Goal: Information Seeking & Learning: Find specific fact

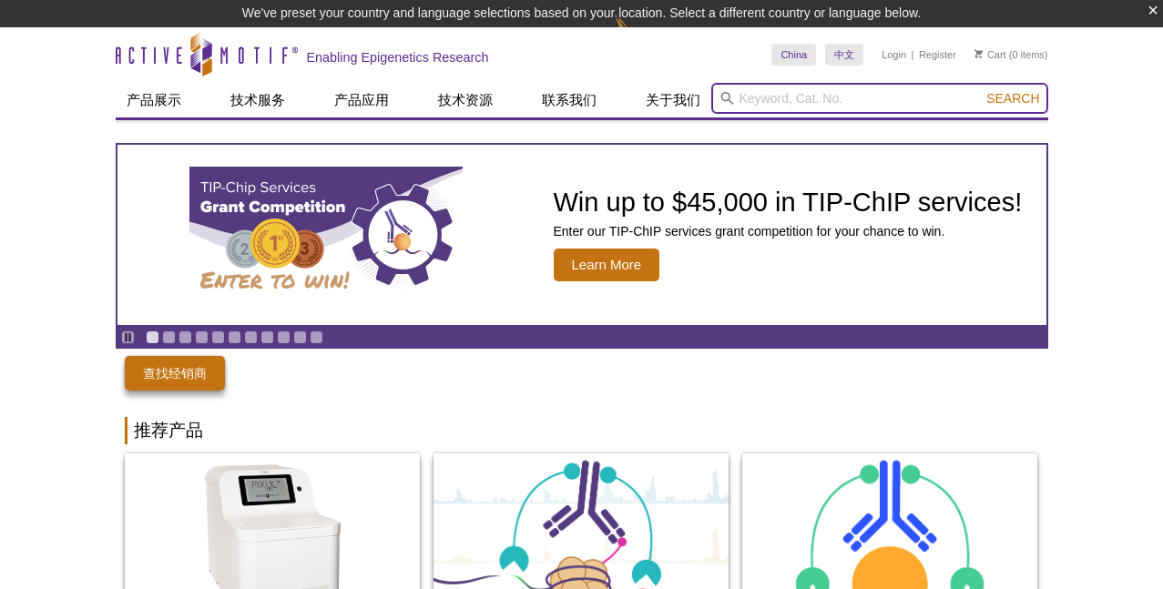
click at [924, 107] on input "search" at bounding box center [879, 98] width 337 height 31
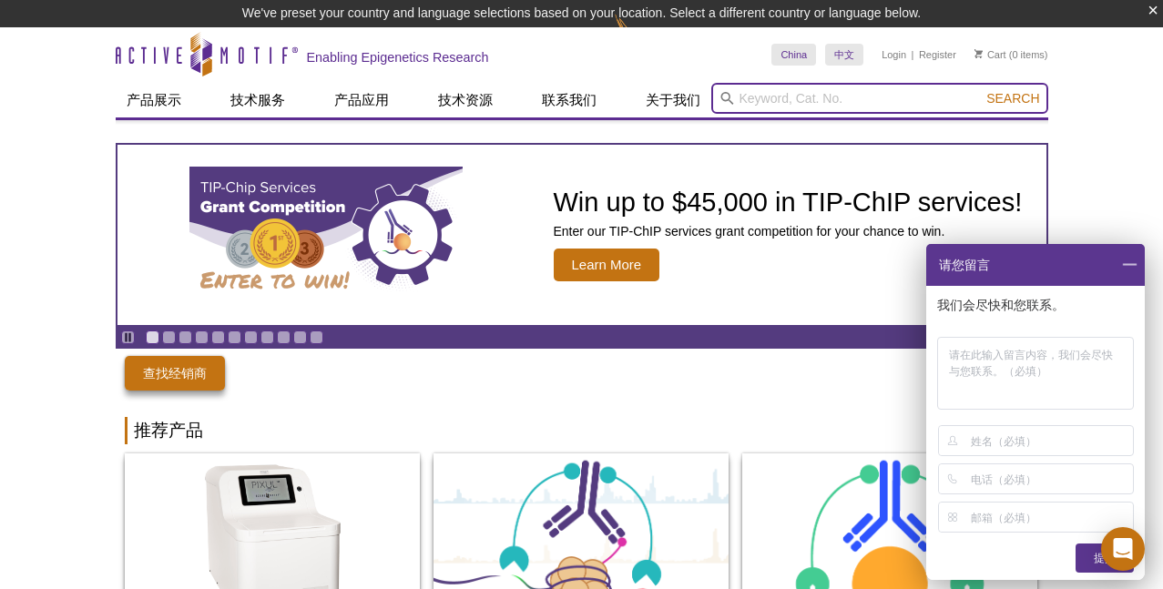
click at [855, 95] on input "search" at bounding box center [879, 98] width 337 height 31
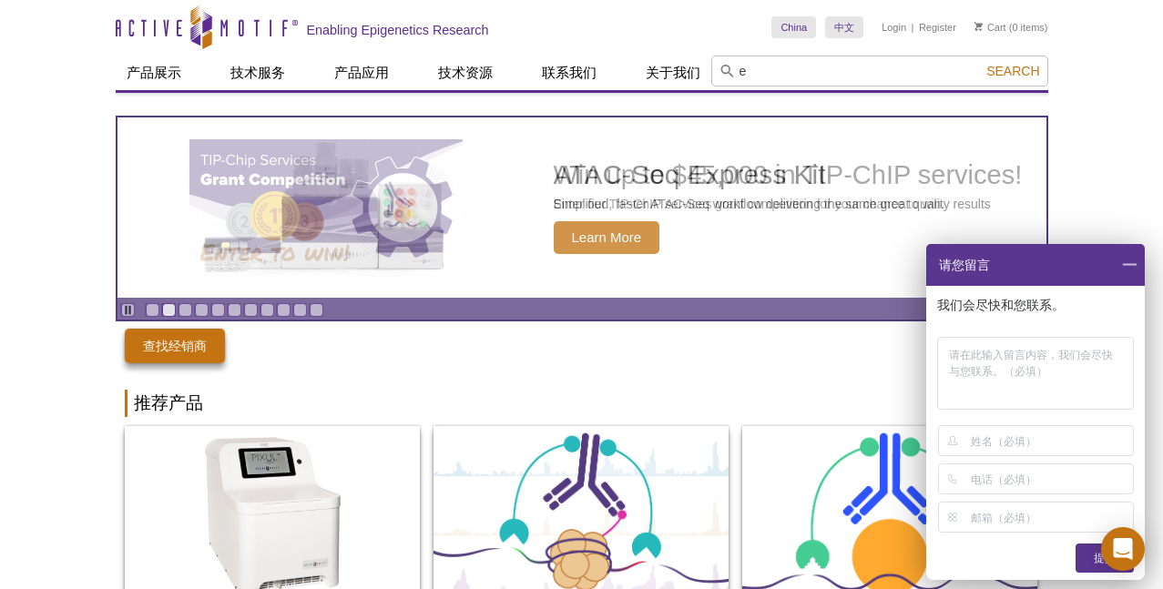
click at [855, 93] on header "Active Motif Logo Enabling Epigenetics Research 0 Search Skip to content Active…" at bounding box center [582, 46] width 933 height 93
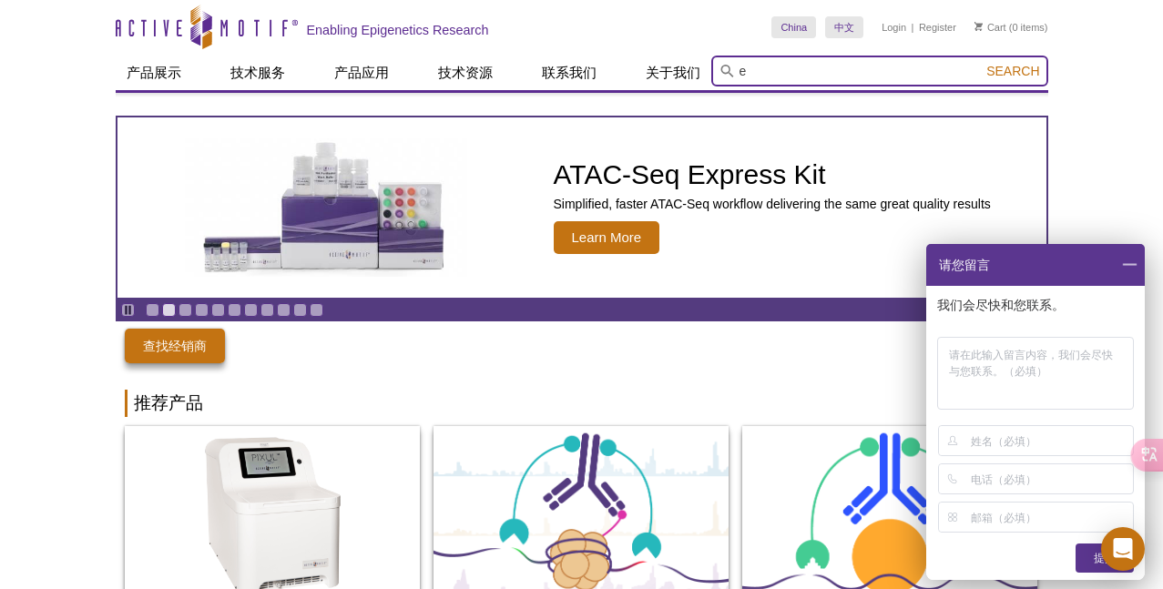
click at [839, 76] on input "e" at bounding box center [879, 71] width 337 height 31
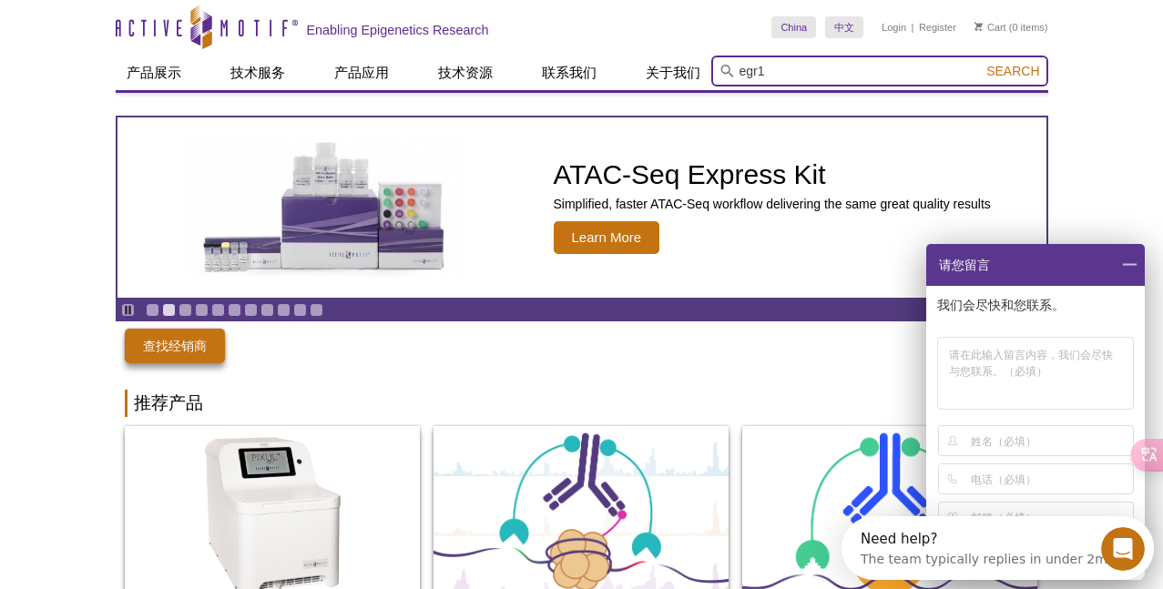
type input "egr1"
click at [1014, 71] on button "Search" at bounding box center [1013, 71] width 64 height 16
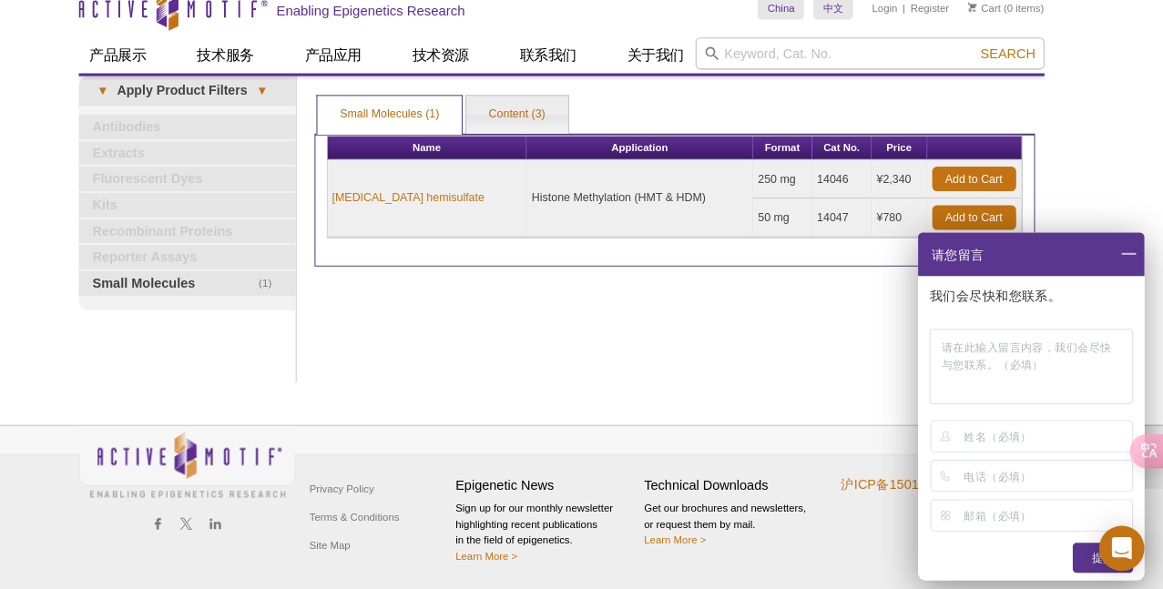
click at [1114, 248] on span at bounding box center [1129, 265] width 31 height 42
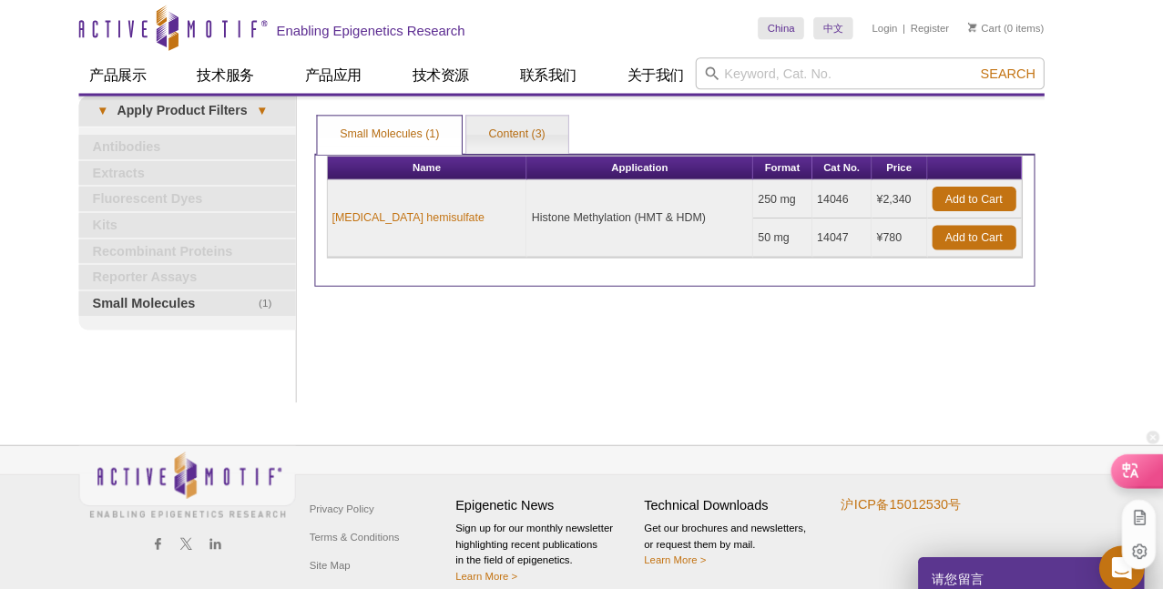
click at [1124, 458] on icon at bounding box center [1131, 453] width 15 height 15
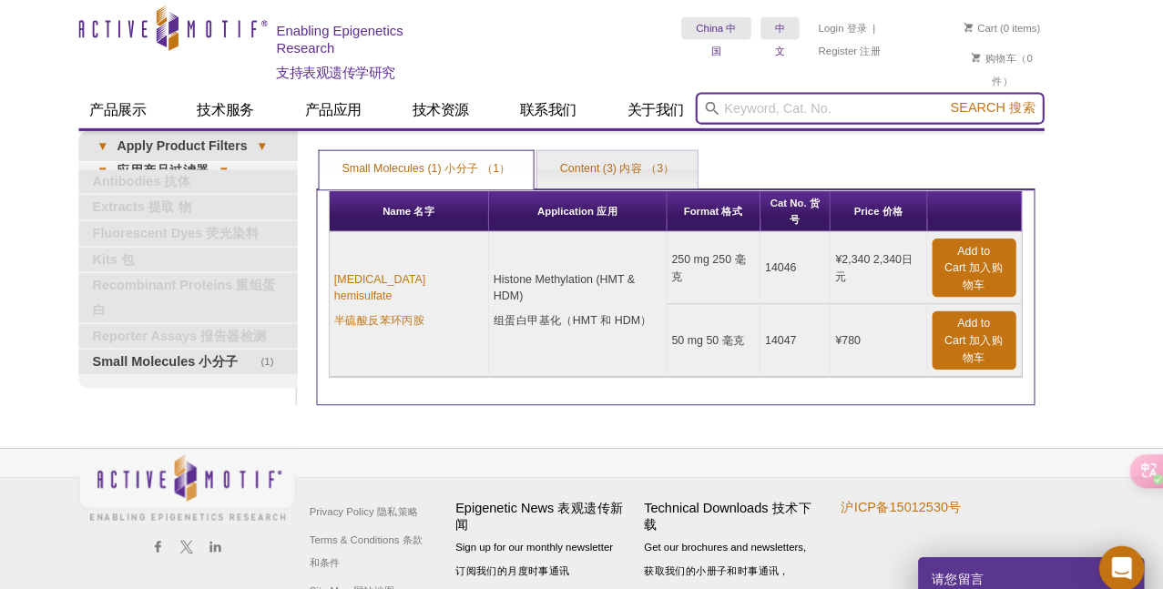
click at [711, 108] on input "search" at bounding box center [879, 104] width 337 height 31
type input "egr1"
click at [960, 104] on button "Search 搜索" at bounding box center [998, 105] width 93 height 18
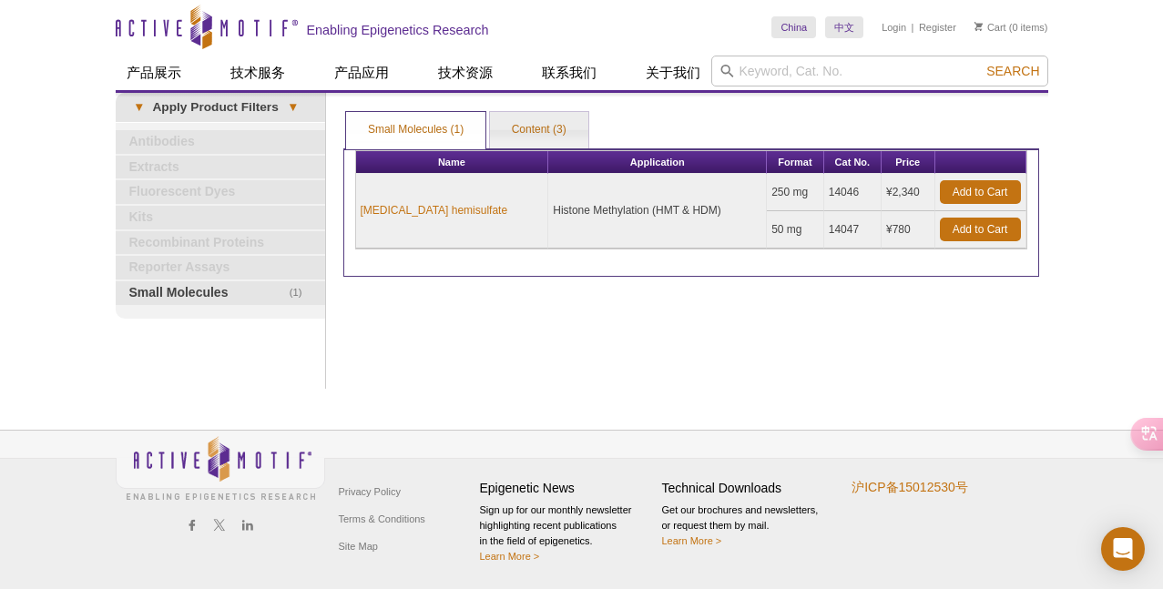
click at [810, 77] on input "search" at bounding box center [879, 71] width 337 height 31
type input "h"
click at [787, 76] on input "search" at bounding box center [879, 71] width 337 height 31
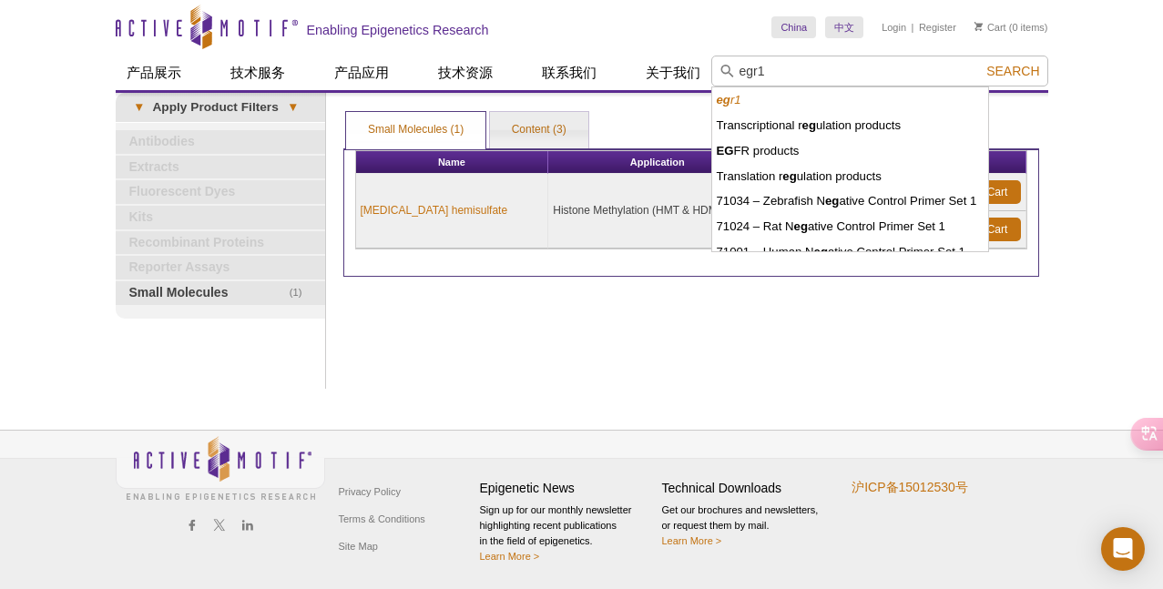
click at [1014, 71] on button "Search" at bounding box center [1013, 71] width 64 height 16
click at [811, 103] on li "eg r1" at bounding box center [850, 100] width 277 height 26
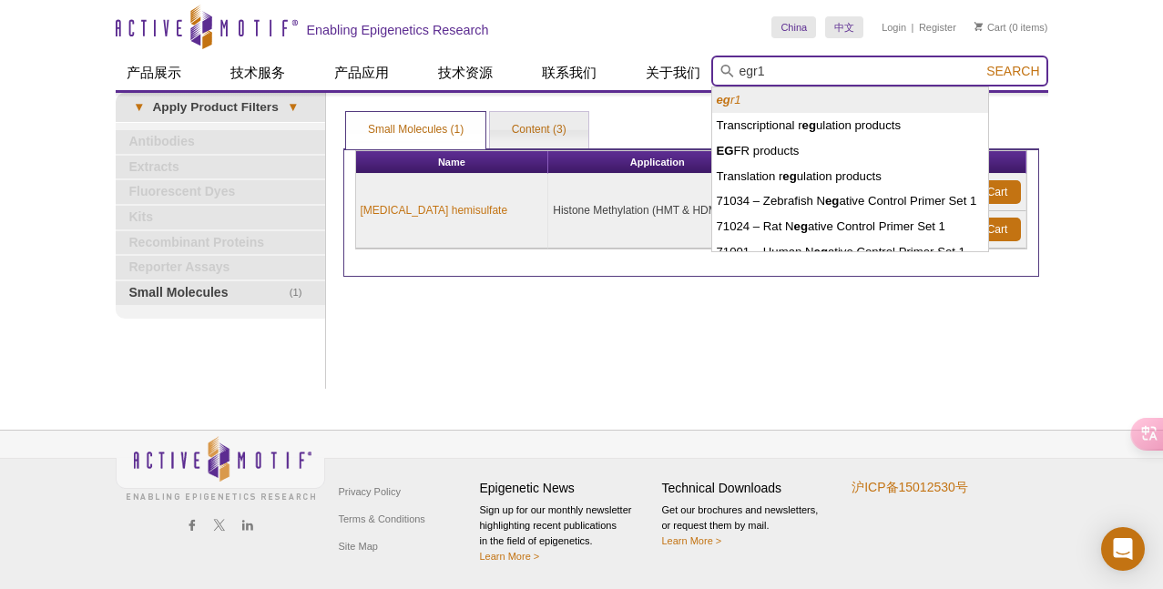
type input "egr1"
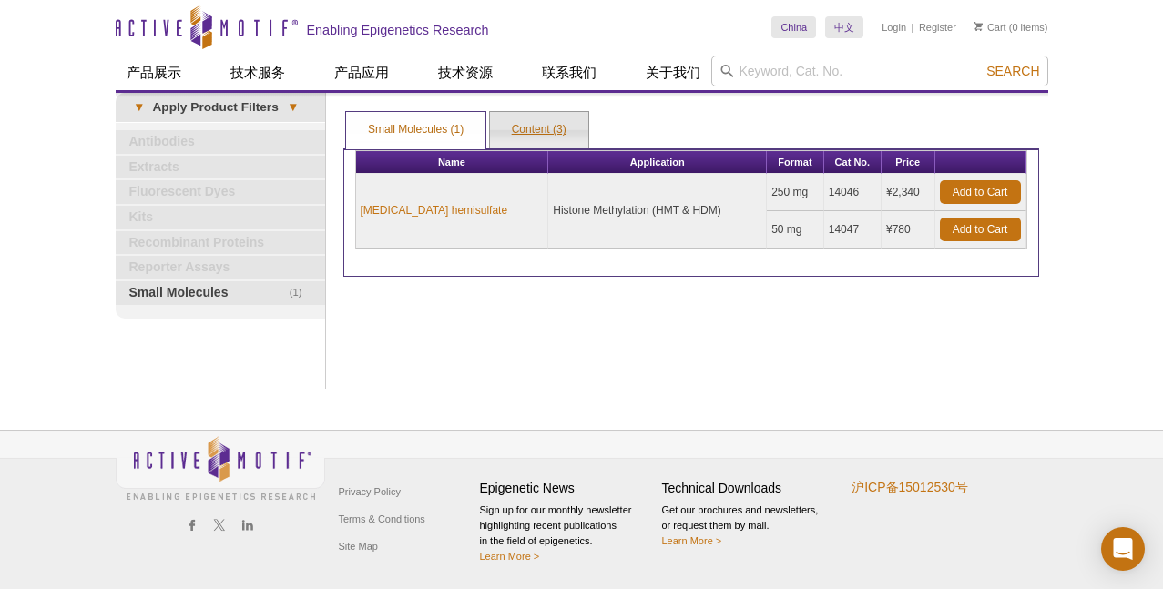
click at [530, 119] on link "Content (3)" at bounding box center [539, 130] width 98 height 36
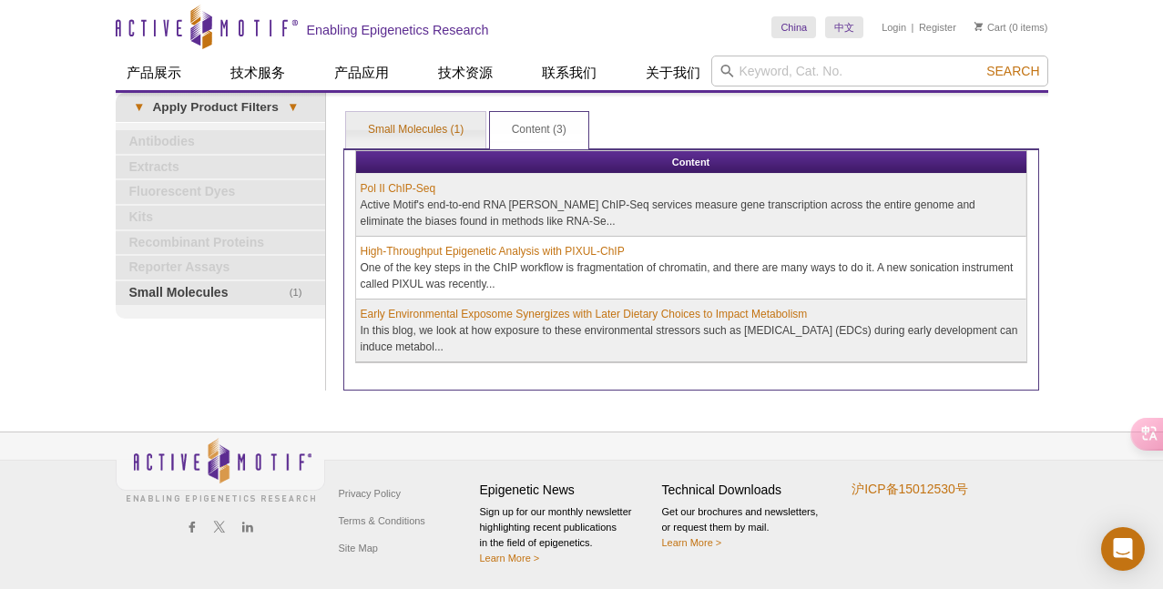
click at [577, 236] on td "Pol II ChIP-Seq Active Motif's end-to-end RNA Pol II ChIP-Seq services measure …" at bounding box center [691, 205] width 670 height 63
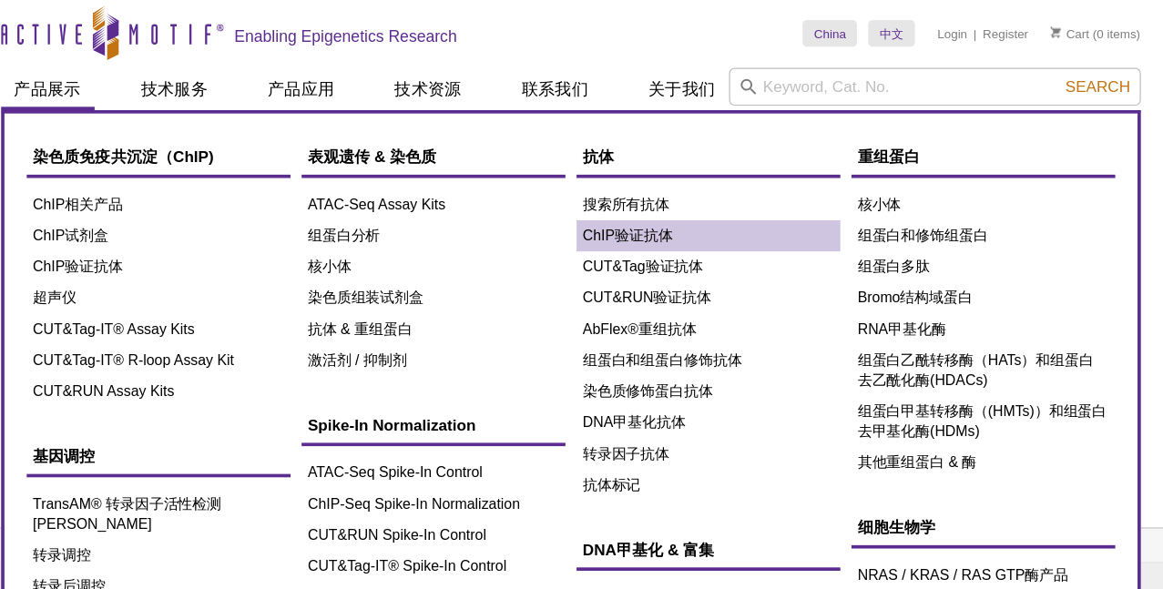
click at [587, 199] on link "ChIP验证抗体" at bounding box center [695, 193] width 216 height 26
click at [587, 193] on link "ChIP验证抗体" at bounding box center [695, 193] width 216 height 26
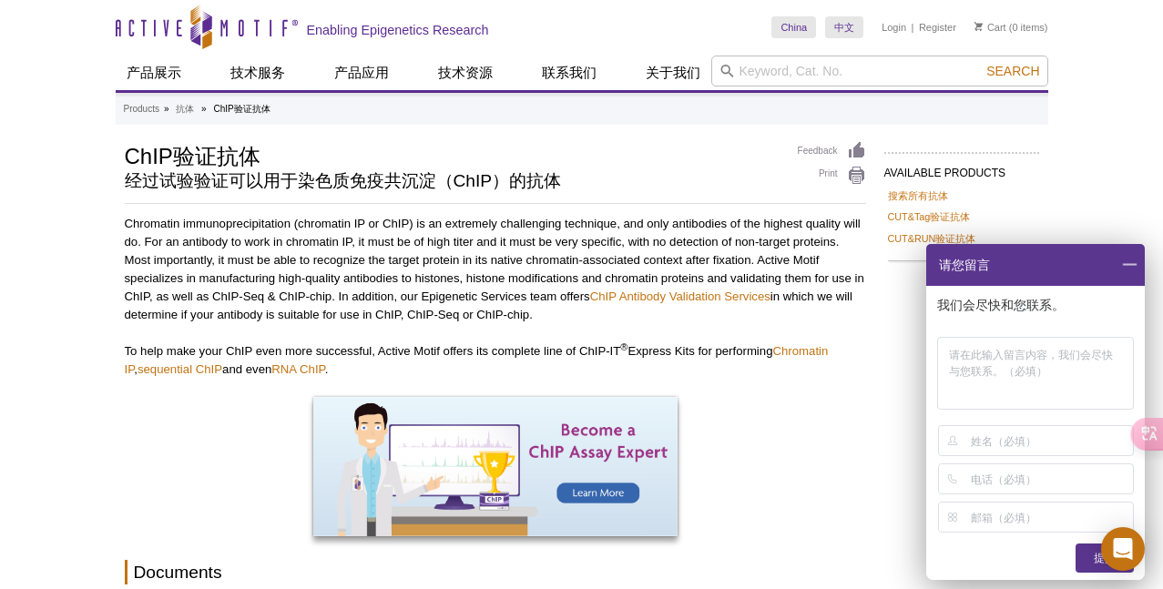
click at [1127, 265] on span at bounding box center [1129, 265] width 31 height 42
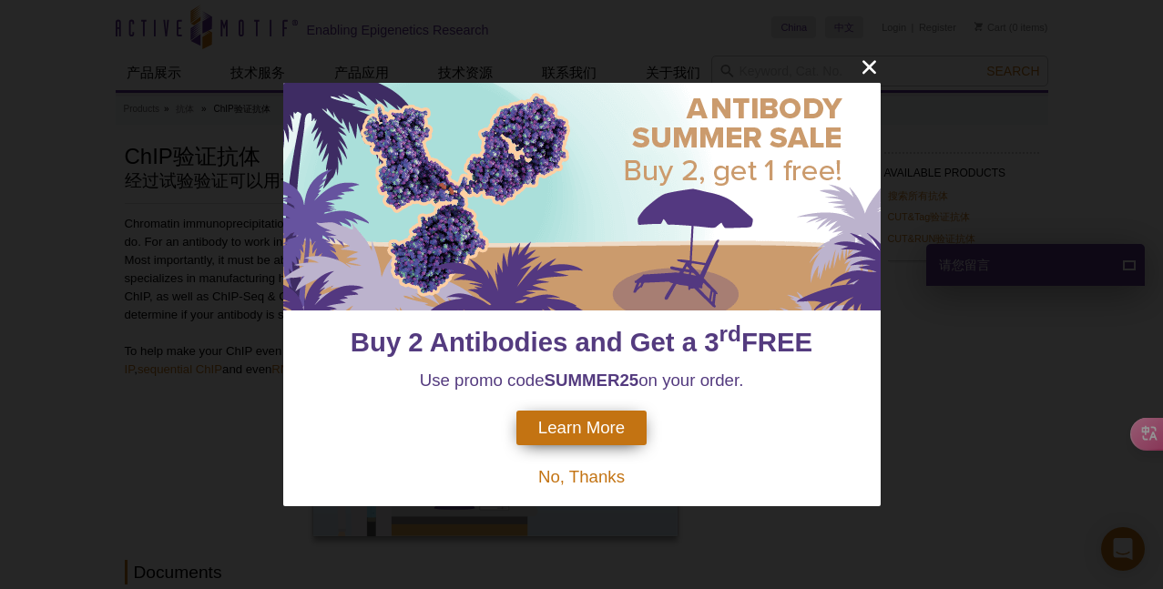
click at [879, 61] on icon "close" at bounding box center [869, 67] width 23 height 23
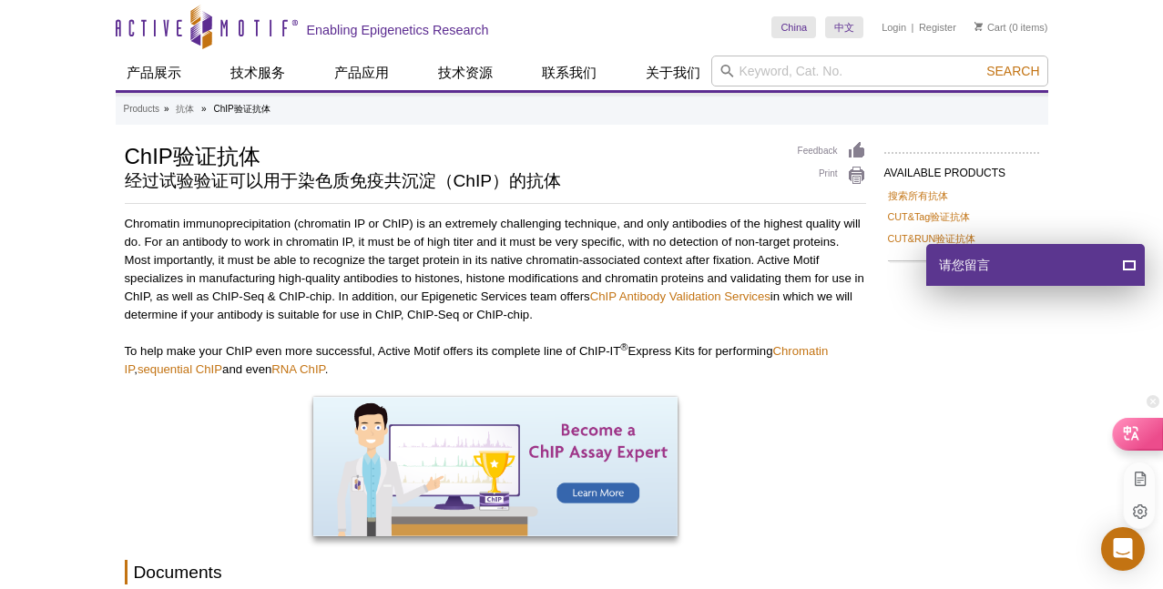
click at [1137, 428] on icon at bounding box center [1131, 432] width 15 height 15
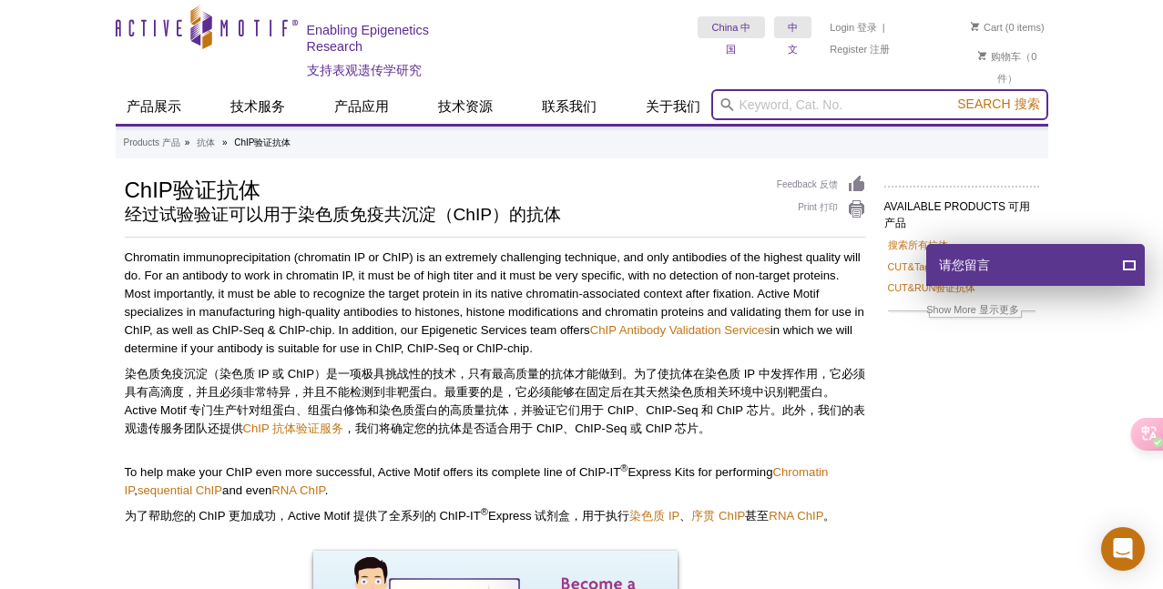
click at [822, 113] on input "search" at bounding box center [879, 104] width 337 height 31
type input "egr1"
click at [999, 104] on button "Search 搜索" at bounding box center [998, 105] width 93 height 18
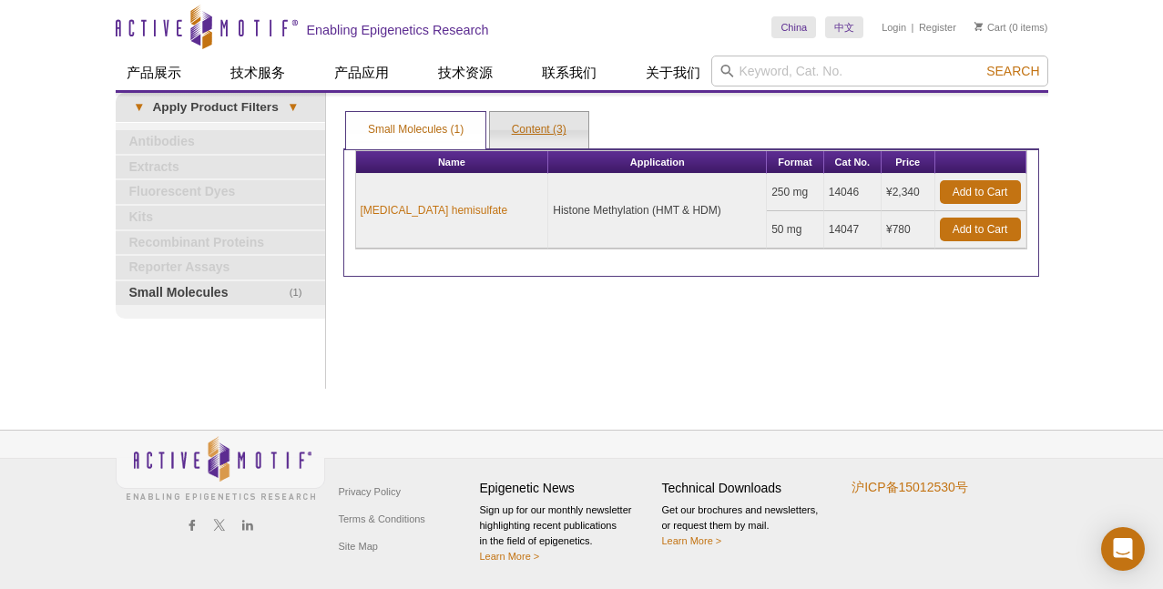
click at [544, 133] on link "Content (3)" at bounding box center [539, 130] width 98 height 36
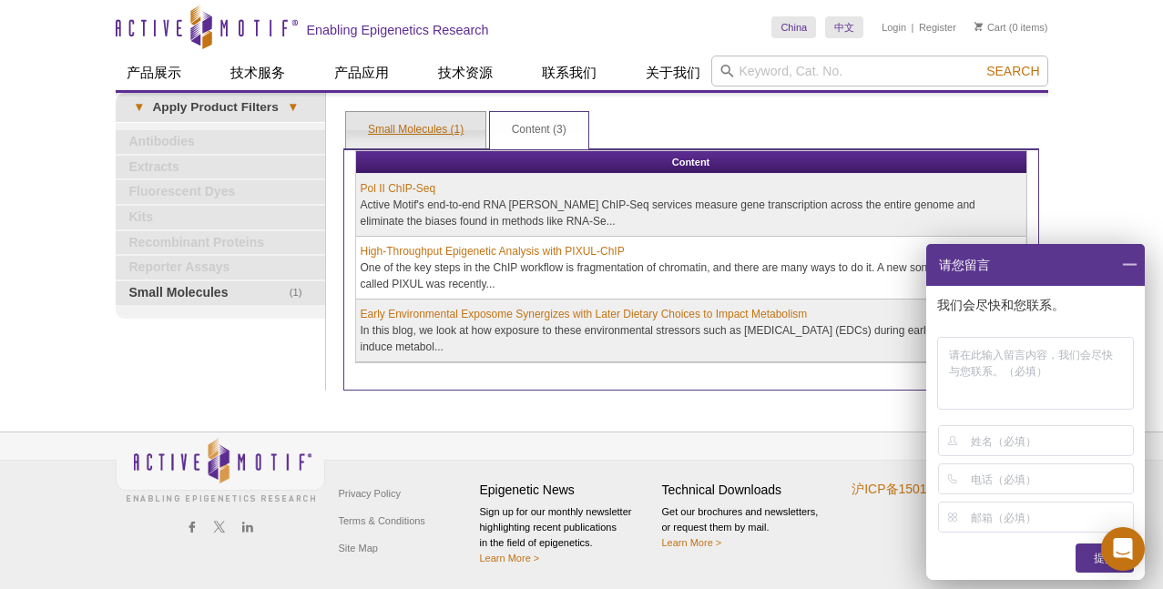
click at [406, 126] on link "Small Molecules (1)" at bounding box center [415, 130] width 139 height 36
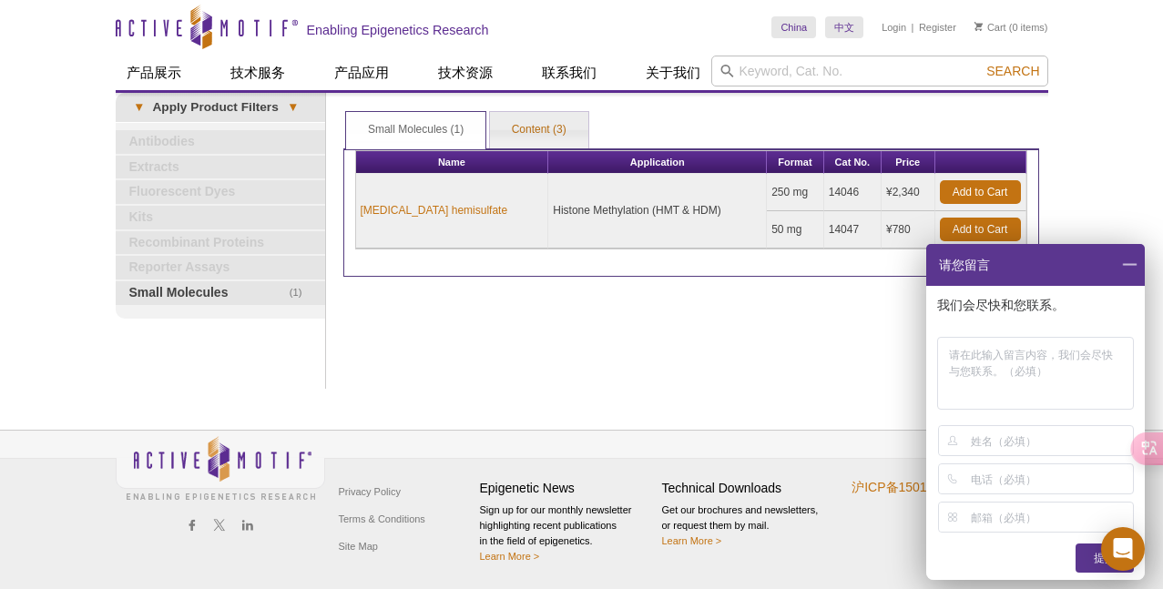
click at [1119, 268] on span at bounding box center [1129, 265] width 31 height 42
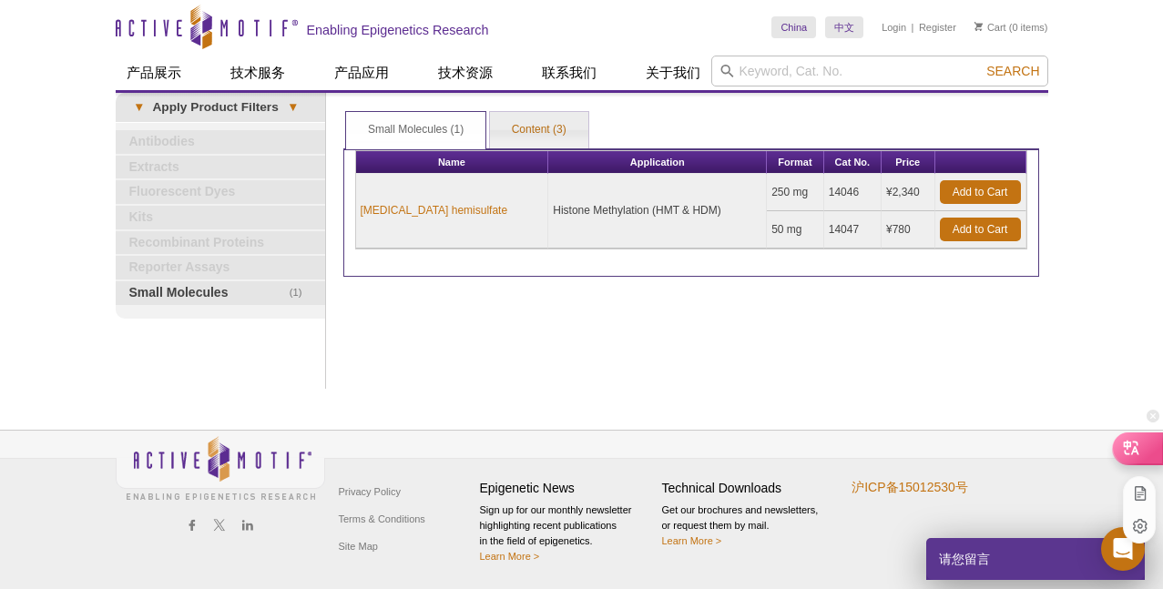
click at [1132, 450] on icon at bounding box center [1131, 448] width 18 height 18
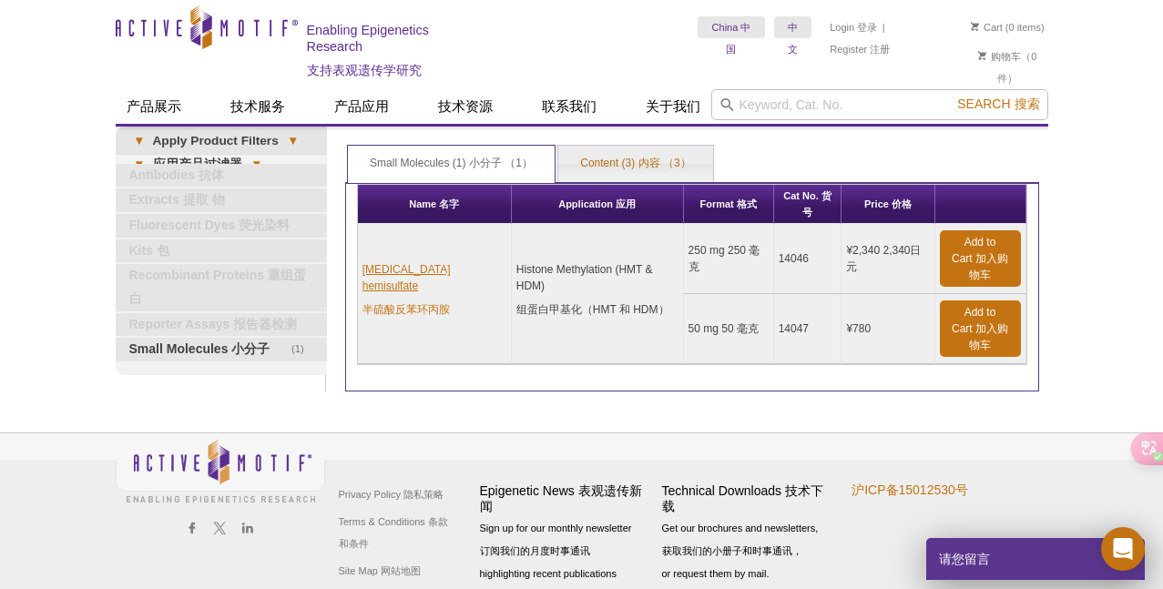
click at [454, 279] on link "Tranylcypromine hemisulfate 半硫酸反苯环丙胺" at bounding box center [434, 293] width 144 height 64
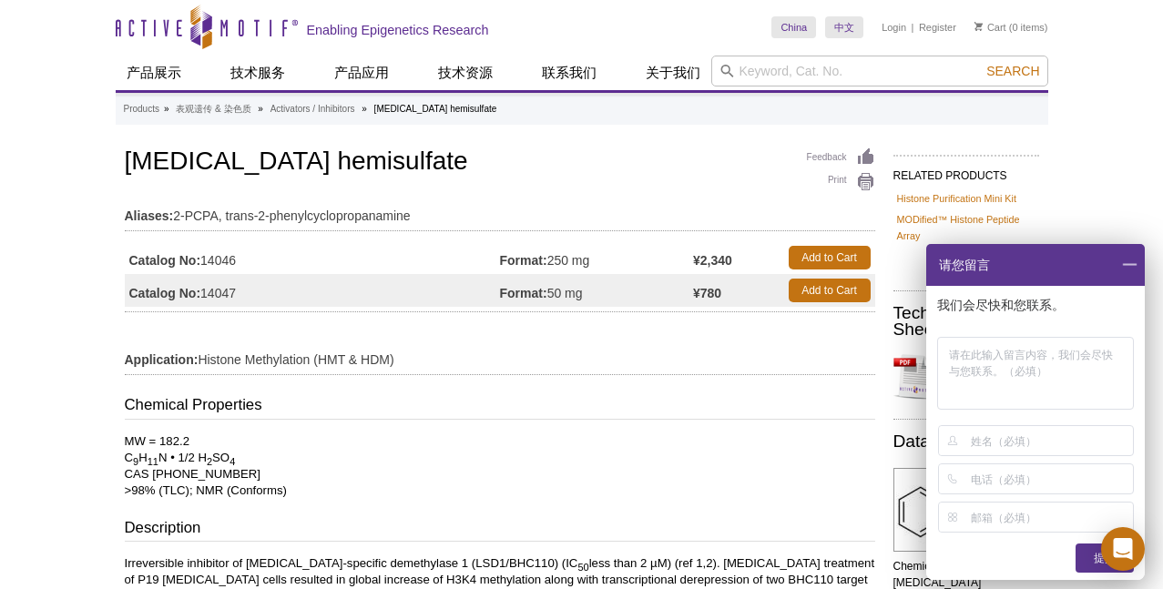
click at [1122, 270] on span at bounding box center [1129, 265] width 31 height 42
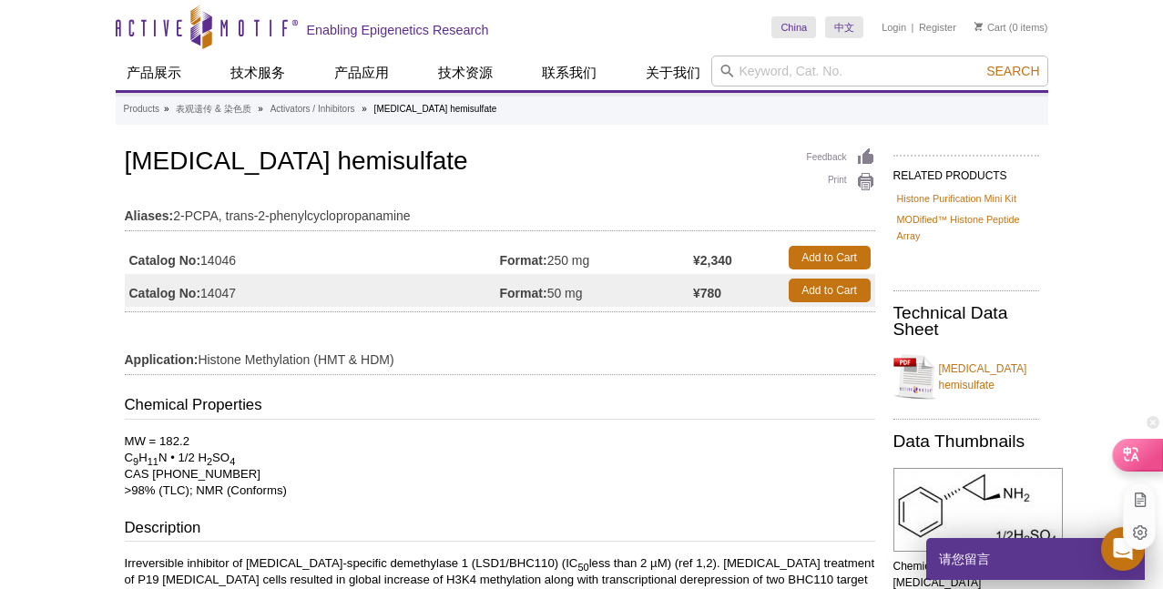
click at [1137, 456] on icon at bounding box center [1131, 453] width 15 height 15
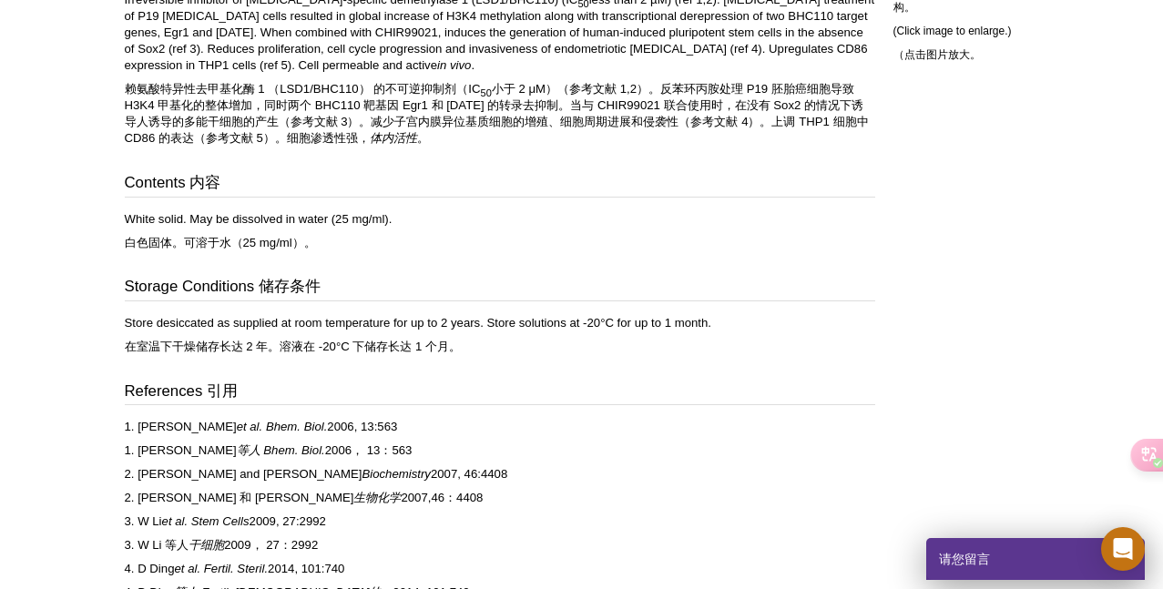
scroll to position [795, 0]
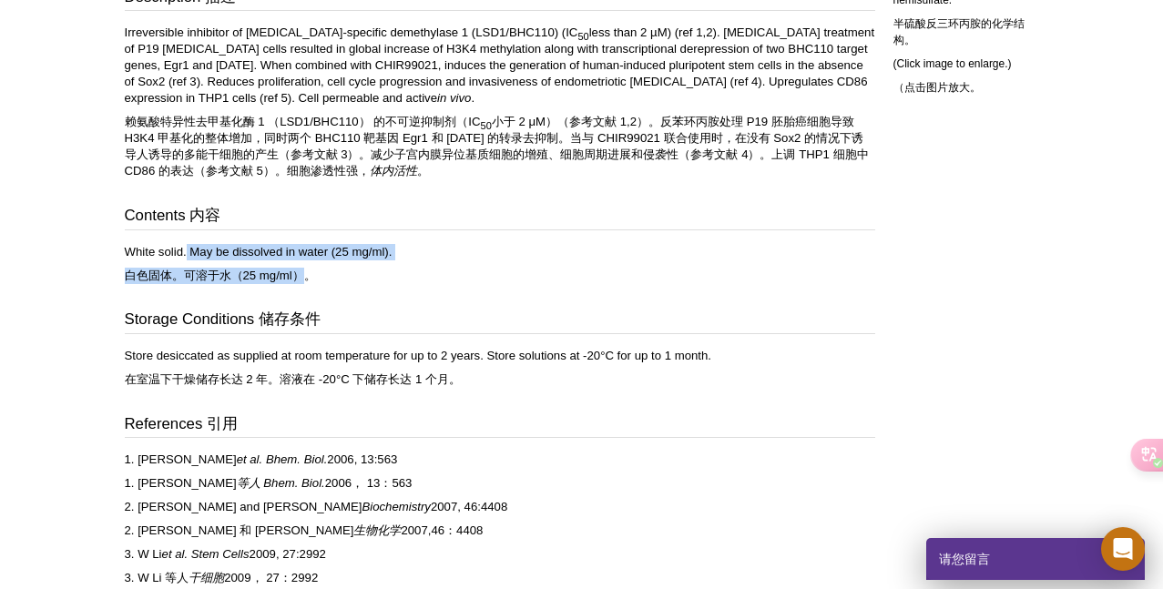
drag, startPoint x: 187, startPoint y: 251, endPoint x: 308, endPoint y: 264, distance: 121.8
click at [308, 264] on p "White solid. May be dissolved in water (25 mg/ml). 白色固体。可溶于水（25 mg/ml）。" at bounding box center [500, 267] width 750 height 47
click at [353, 297] on div "Chemical Properties 化学性质 MW = 182.2 兆瓦 = 182.2 C 9 H 11 N • 1/2 H 2 SO 4 CAS 13…" at bounding box center [500, 260] width 750 height 856
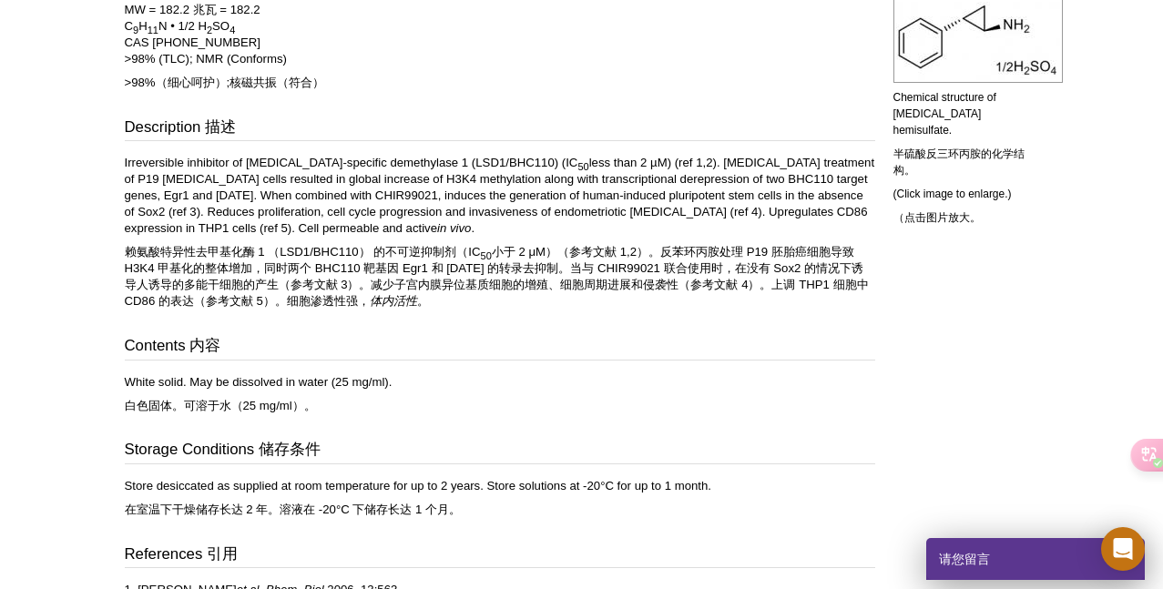
scroll to position [658, 0]
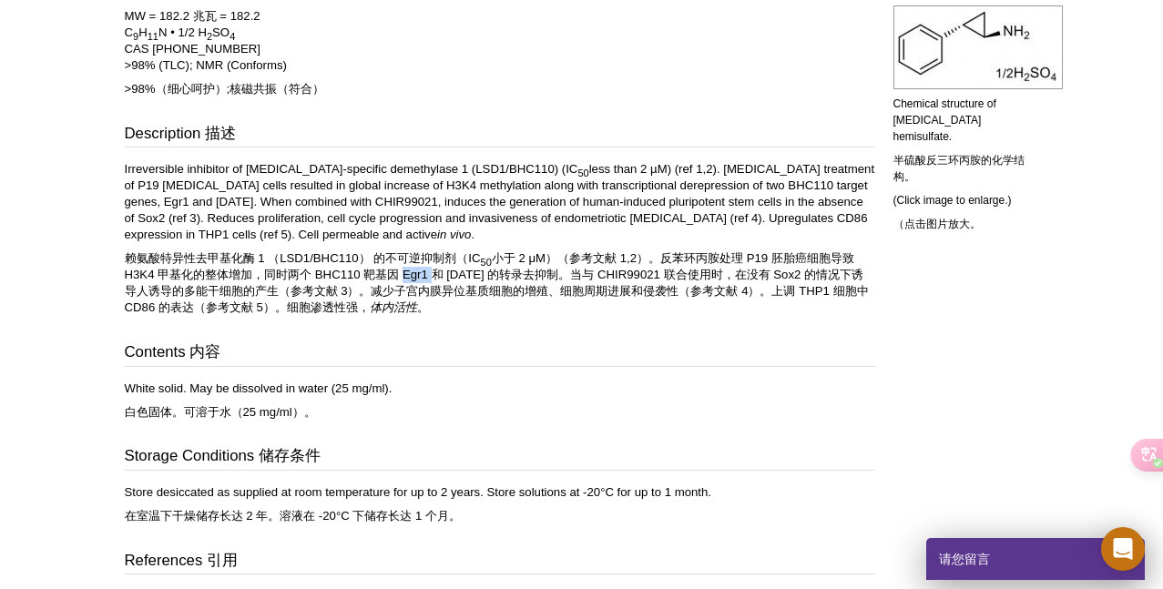
drag, startPoint x: 403, startPoint y: 269, endPoint x: 432, endPoint y: 271, distance: 29.3
click at [432, 271] on font "赖氨酸特异性去甲基化酶 1 （LSD1/BHC110） 的不可逆抑制剂（IC 50 小于 2 μM）（参考文献 1,2）。反苯环丙胺处理 P19 胚胎癌细胞导…" at bounding box center [497, 282] width 744 height 63
click at [545, 349] on h3 "Contents 内容" at bounding box center [500, 355] width 750 height 26
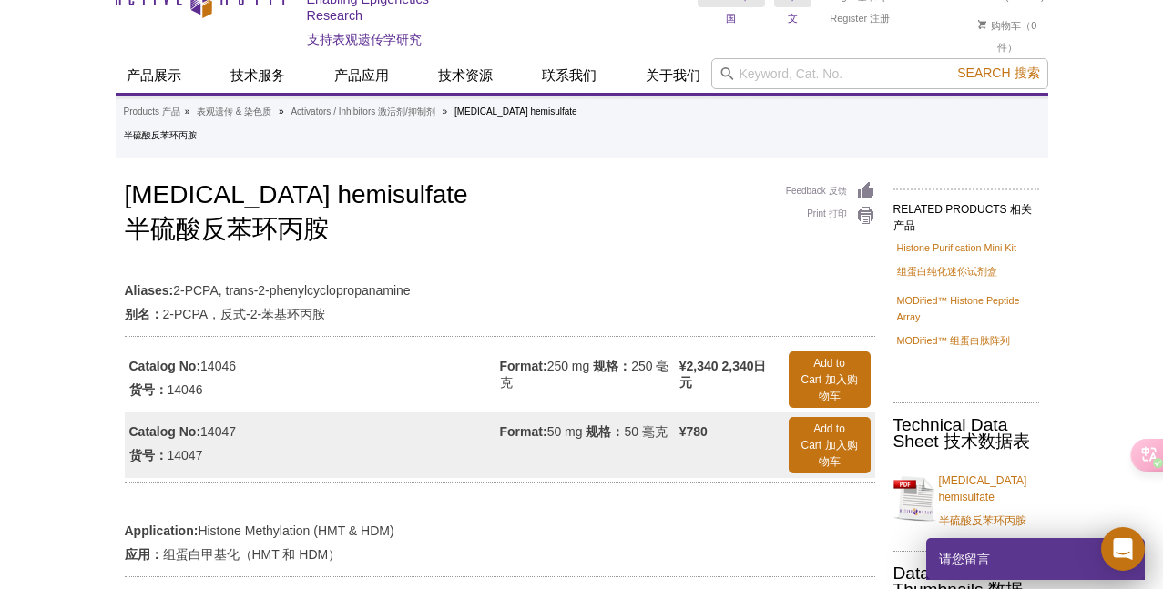
scroll to position [22, 0]
